Goal: Task Accomplishment & Management: Use online tool/utility

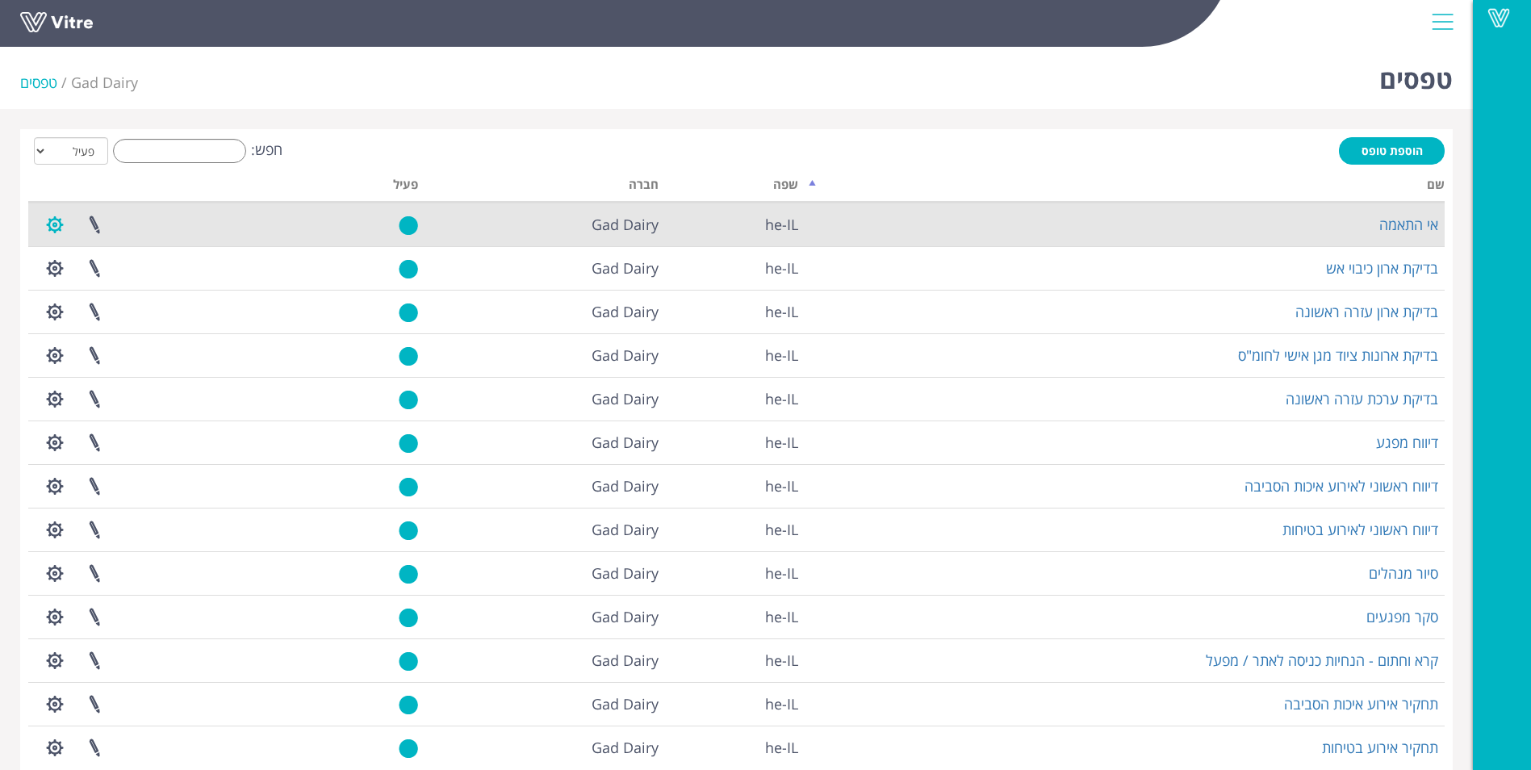
click at [57, 224] on button "button" at bounding box center [55, 224] width 40 height 43
click at [111, 367] on link "שפות נוספות" at bounding box center [100, 368] width 128 height 21
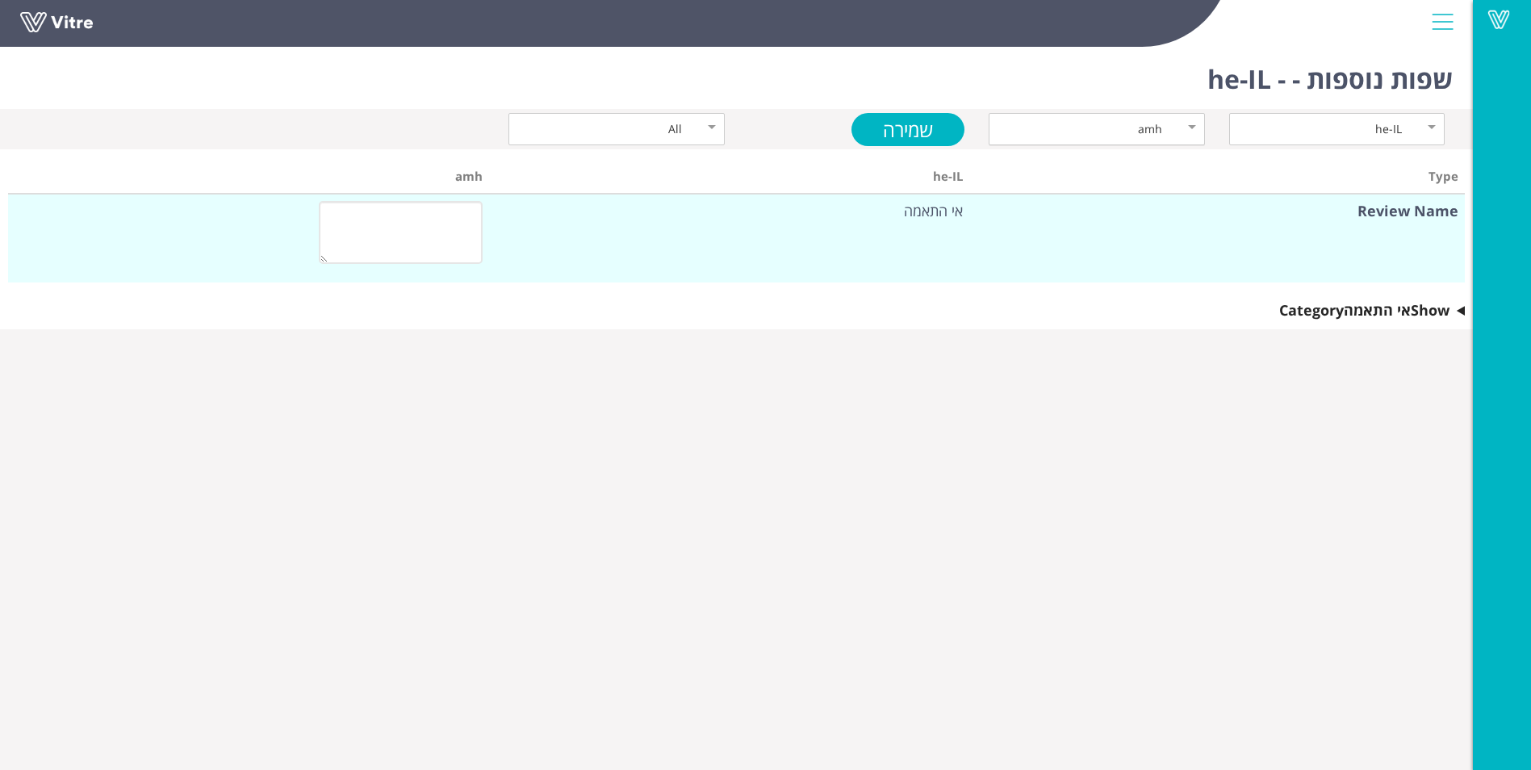
click at [1195, 131] on div "amh" at bounding box center [1097, 129] width 216 height 32
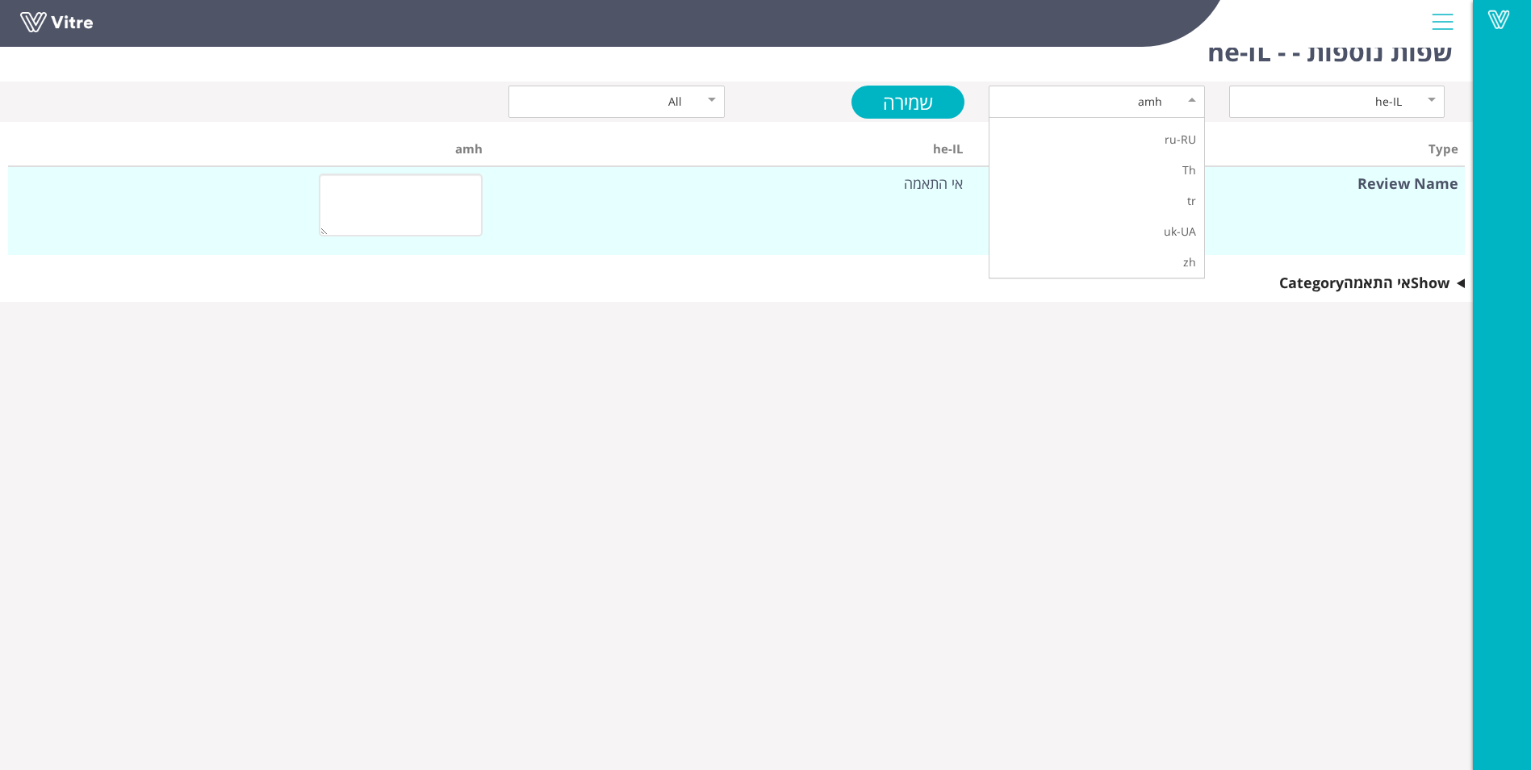
scroll to position [40, 0]
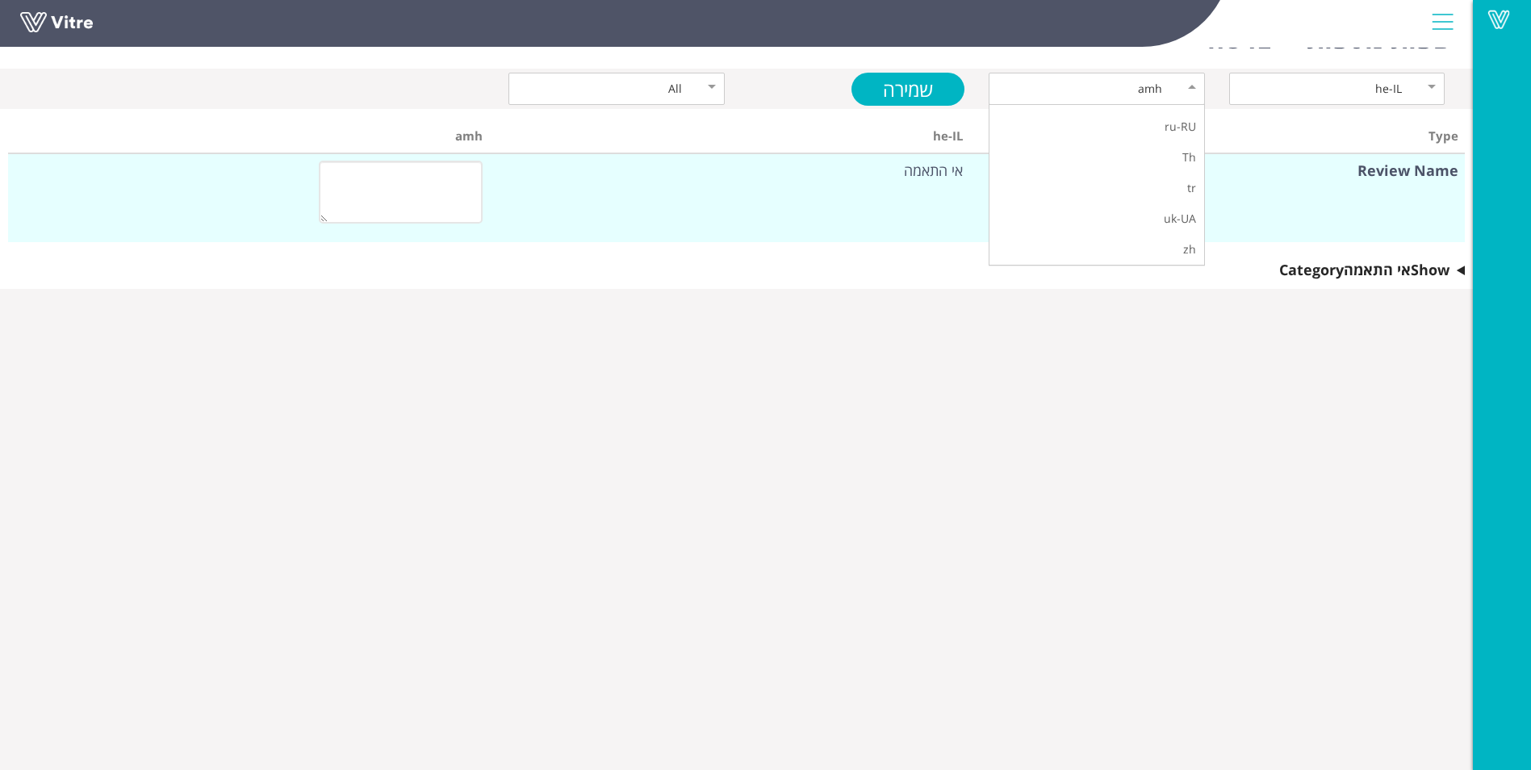
click at [1053, 315] on body "Vitre שפות נוספות - - he-IL he-IL amh amh ar bg-BG en-US es-ES fr-FR hi hu-HU i…" at bounding box center [765, 385] width 1531 height 770
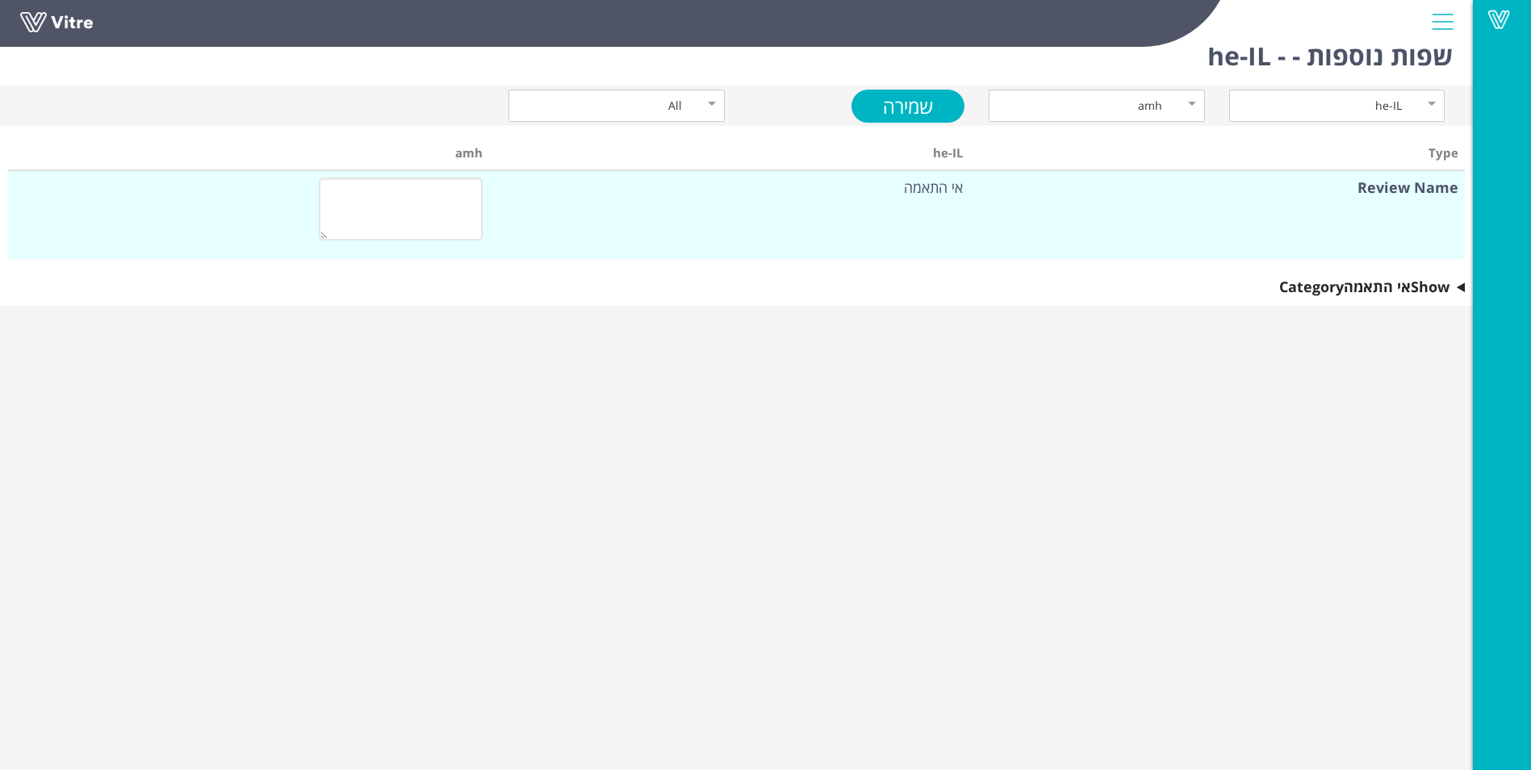
scroll to position [0, 0]
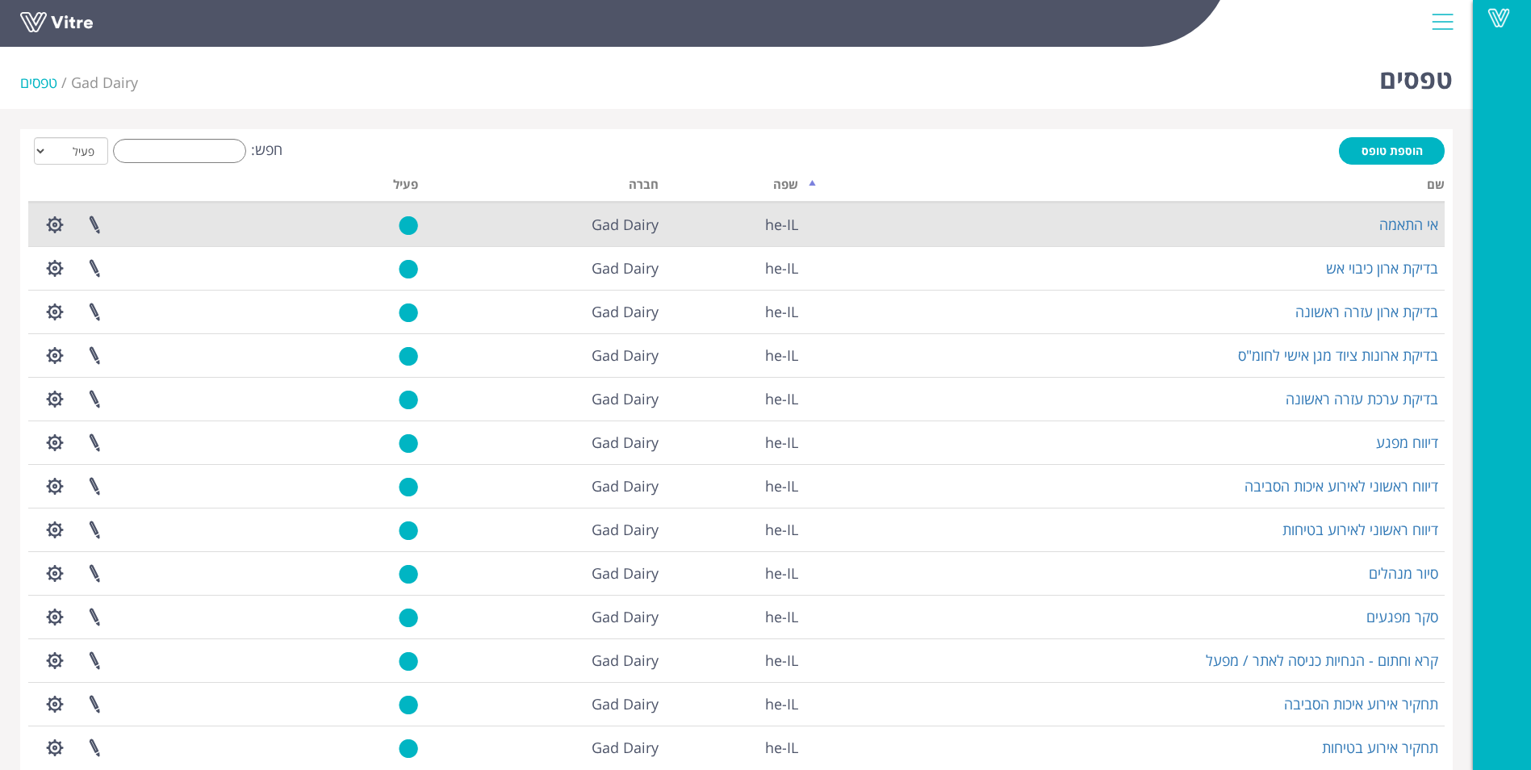
click at [1172, 234] on td "אי התאמה" at bounding box center [1125, 225] width 640 height 44
click at [1393, 224] on link "אי התאמה" at bounding box center [1408, 224] width 59 height 19
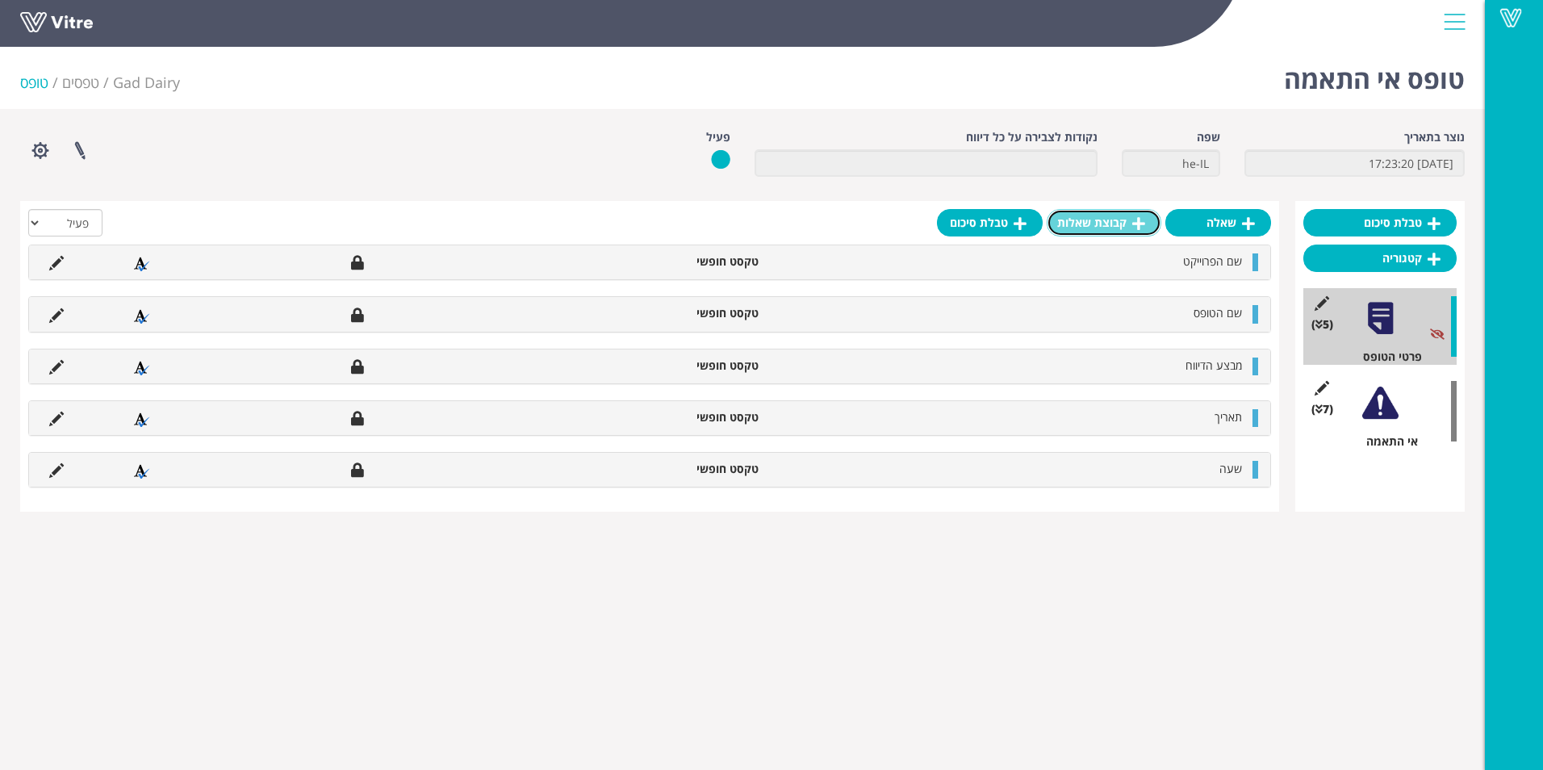
click at [1136, 221] on icon at bounding box center [1138, 223] width 13 height 15
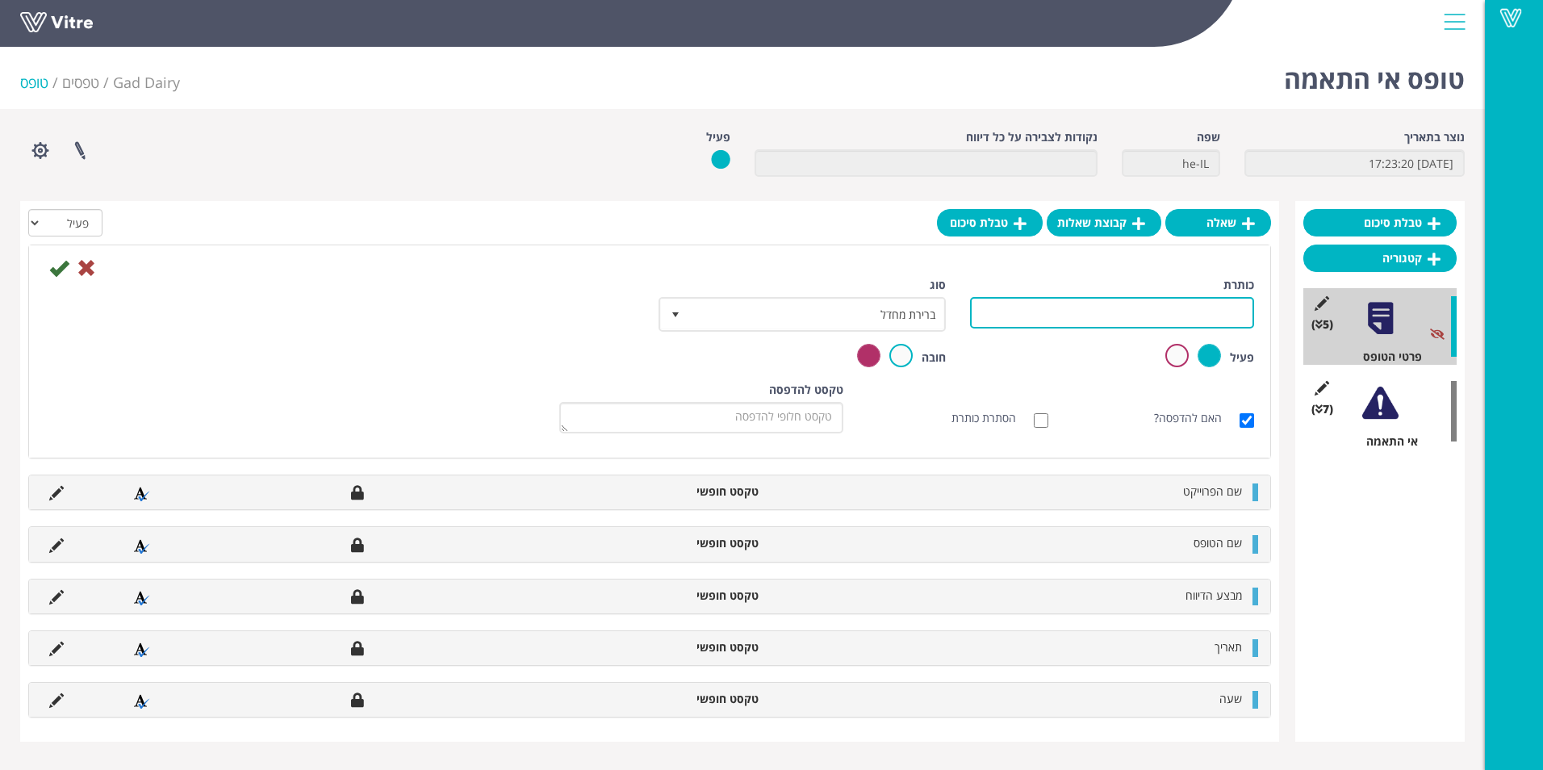
click at [1033, 307] on input "כותרת" at bounding box center [1112, 312] width 284 height 31
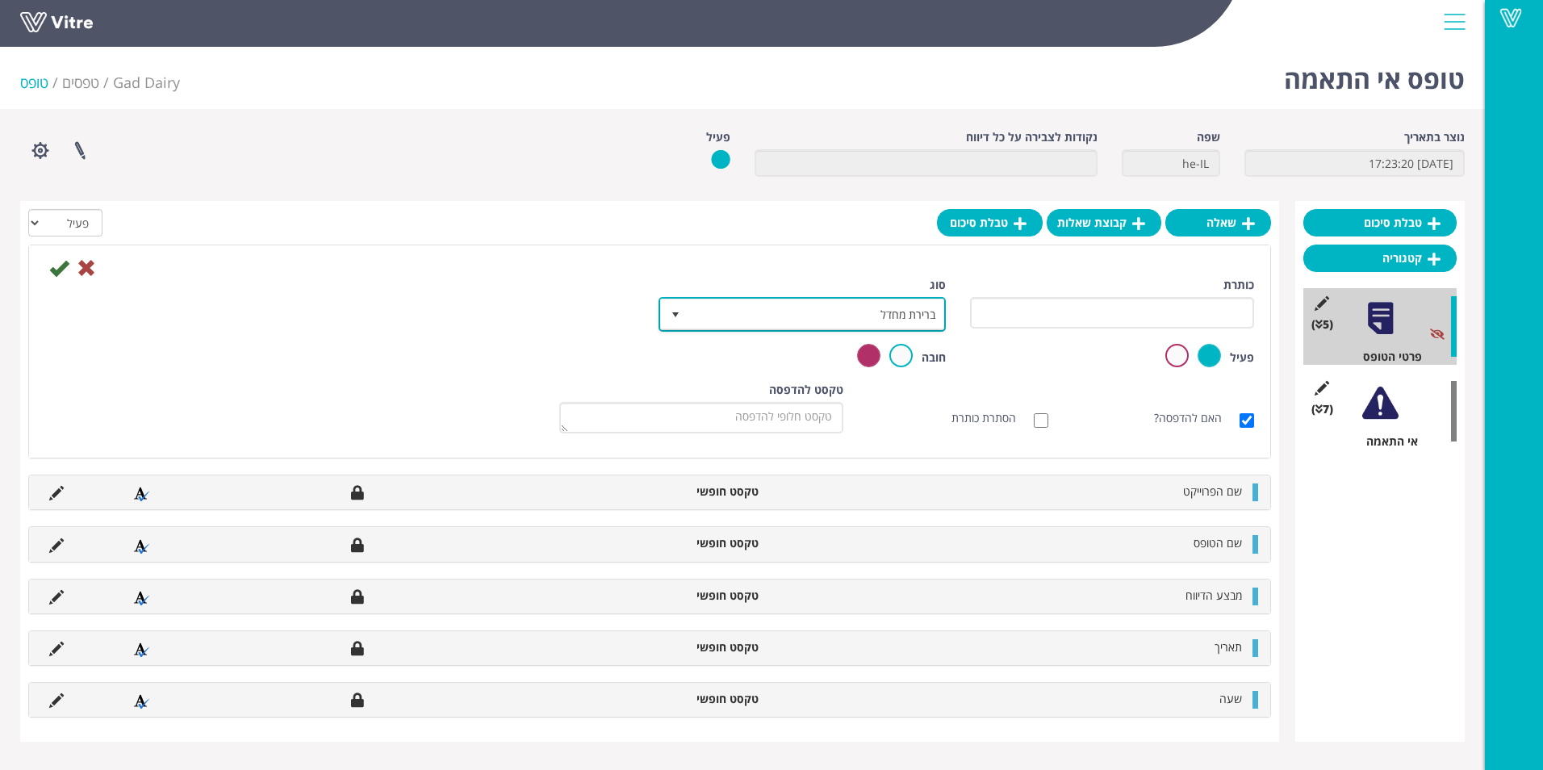
click at [895, 307] on span "ברירת מחדל" at bounding box center [816, 313] width 255 height 29
click at [778, 265] on div at bounding box center [649, 266] width 1233 height 19
